Goal: Find contact information: Find contact information

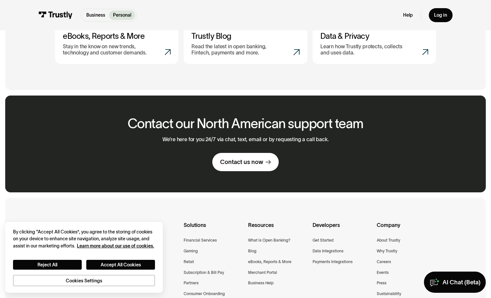
scroll to position [338, 0]
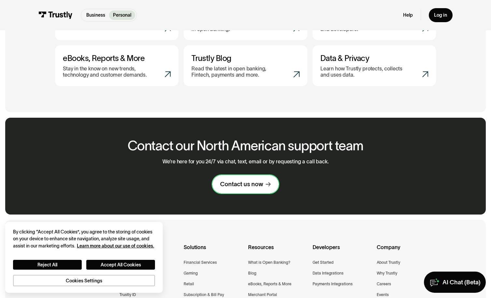
click at [236, 182] on div "Contact us now" at bounding box center [241, 184] width 43 height 8
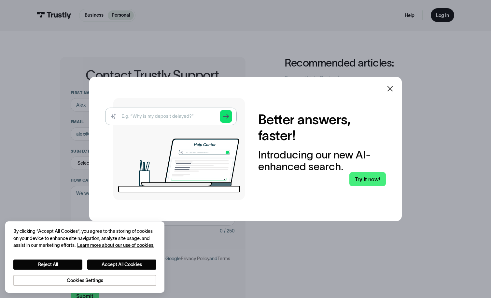
click at [387, 89] on div at bounding box center [390, 89] width 16 height 16
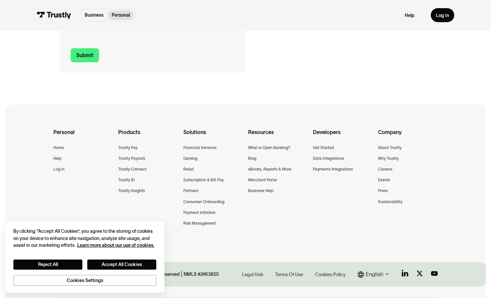
scroll to position [274, 0]
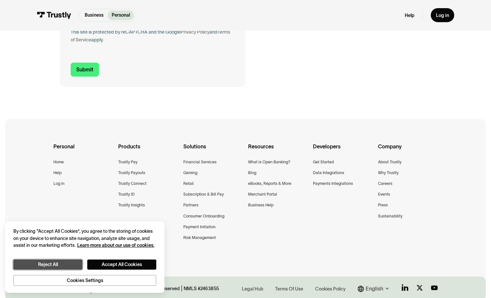
drag, startPoint x: 60, startPoint y: 267, endPoint x: 154, endPoint y: 232, distance: 100.7
click at [60, 267] on button "Reject All" at bounding box center [47, 264] width 69 height 10
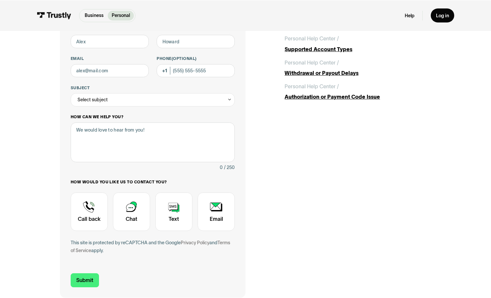
scroll to position [13, 0]
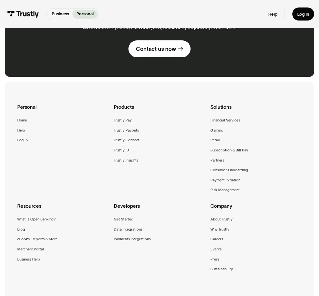
scroll to position [493, 0]
